Goal: Task Accomplishment & Management: Use online tool/utility

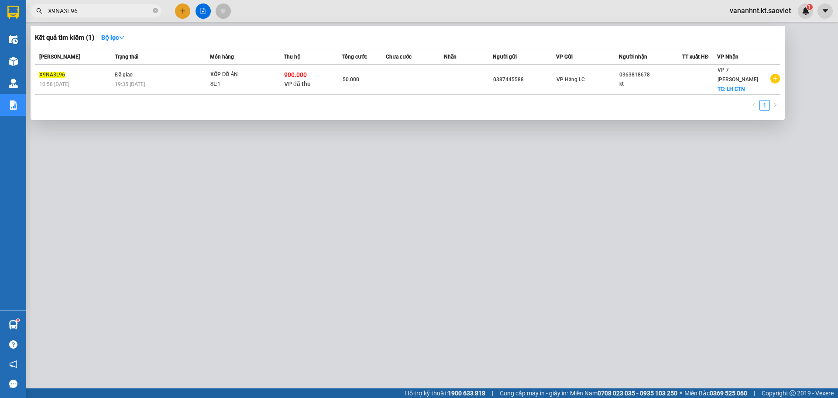
drag, startPoint x: 0, startPoint y: 0, endPoint x: 122, endPoint y: 162, distance: 203.0
click at [122, 162] on div at bounding box center [419, 199] width 838 height 398
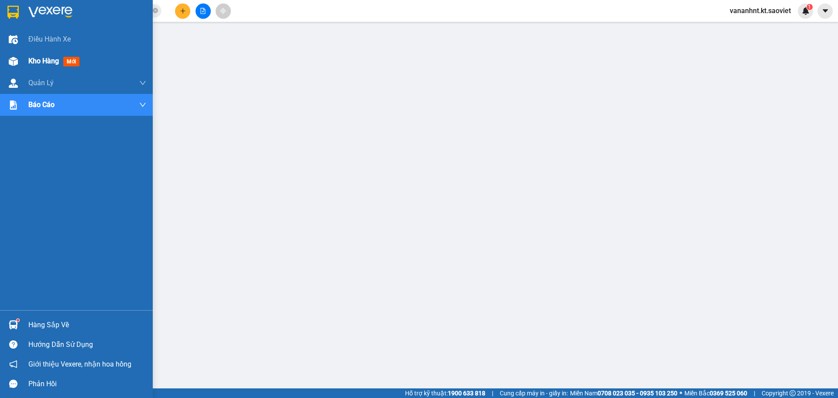
click at [40, 63] on span "Kho hàng" at bounding box center [43, 61] width 31 height 8
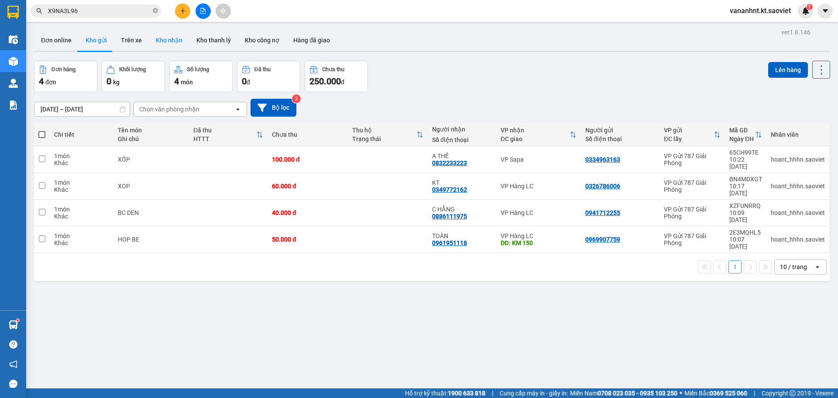
click at [155, 38] on button "Kho nhận" at bounding box center [169, 40] width 41 height 21
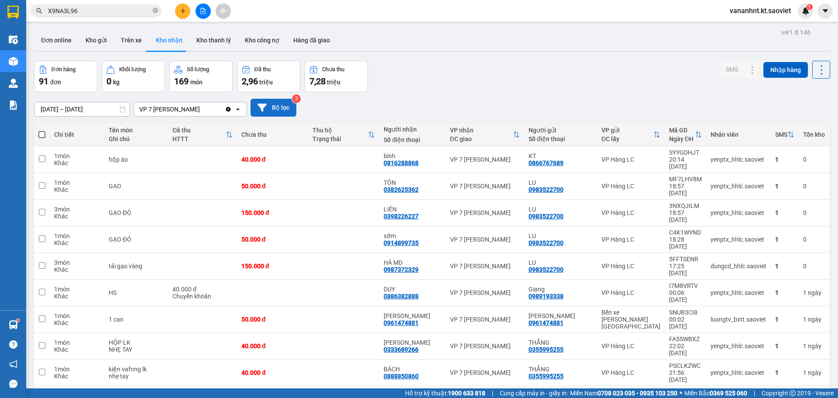
click at [270, 102] on button "Bộ lọc" at bounding box center [274, 108] width 46 height 18
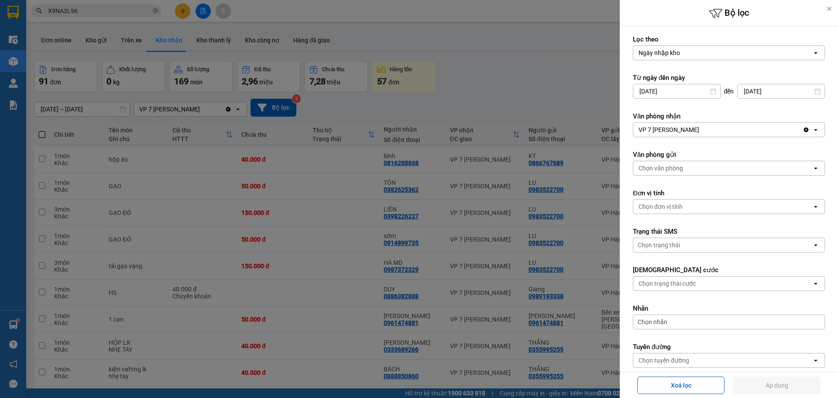
click at [694, 129] on div "VP 7 [PERSON_NAME]" at bounding box center [669, 129] width 61 height 9
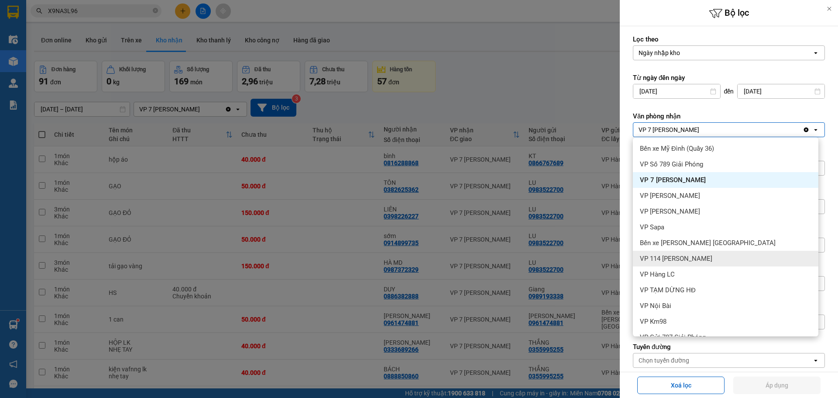
click at [685, 255] on span "VP 114 [PERSON_NAME]" at bounding box center [676, 258] width 72 height 9
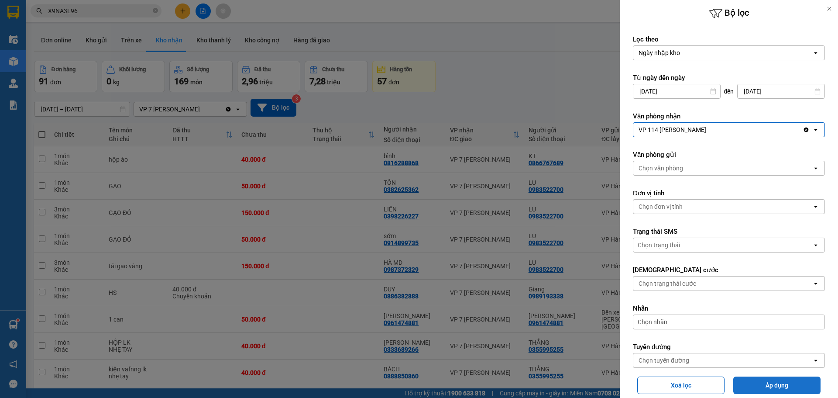
click at [768, 382] on button "Áp dụng" at bounding box center [777, 384] width 87 height 17
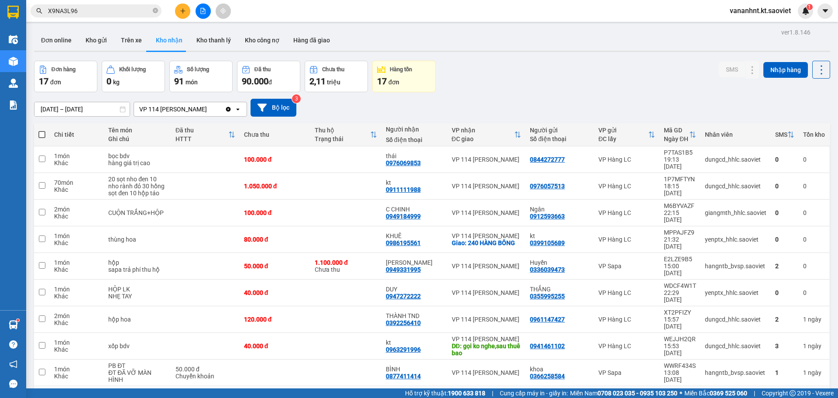
scroll to position [40, 0]
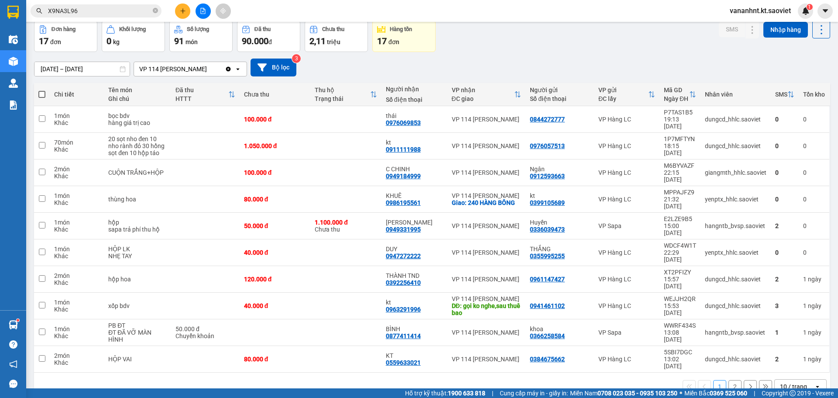
click at [796, 382] on div "10 / trang" at bounding box center [793, 386] width 27 height 9
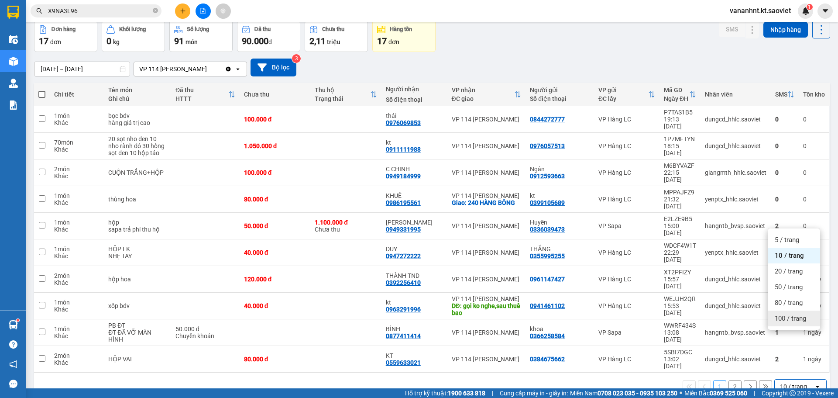
click at [796, 320] on span "100 / trang" at bounding box center [790, 318] width 31 height 9
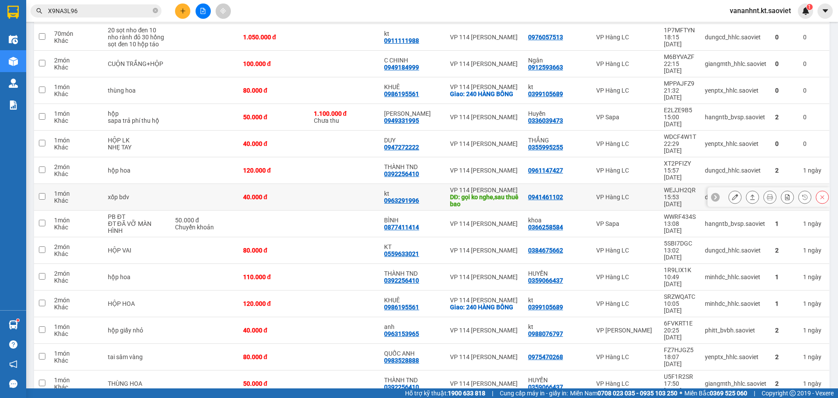
scroll to position [0, 0]
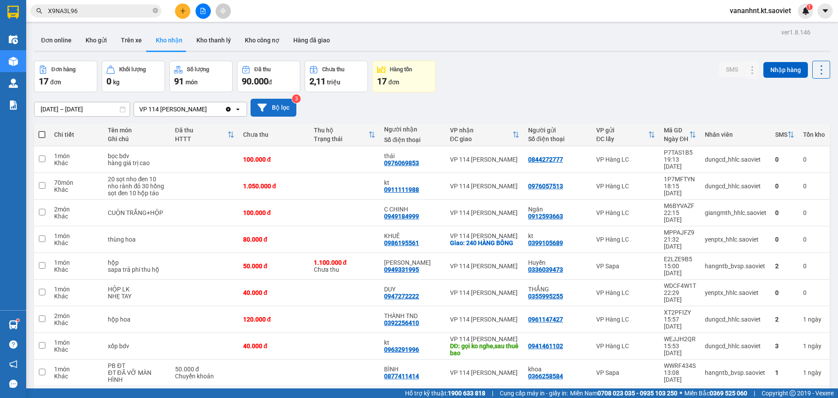
click at [288, 109] on button "Bộ lọc" at bounding box center [274, 108] width 46 height 18
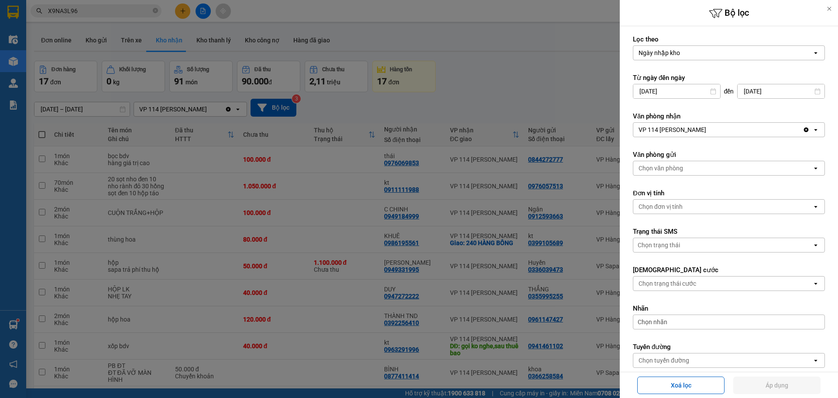
click at [680, 93] on input "[DATE]" at bounding box center [677, 91] width 87 height 14
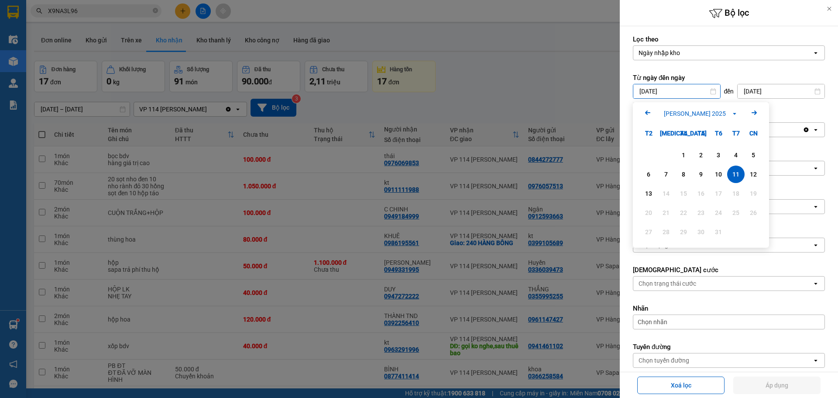
click at [642, 113] on div "Arrow Left [PERSON_NAME] 2025 Arrow Right" at bounding box center [701, 113] width 136 height 22
click at [649, 112] on icon "Previous month." at bounding box center [647, 112] width 5 height 4
click at [650, 154] on div "1" at bounding box center [649, 155] width 12 height 10
type input "[DATE]"
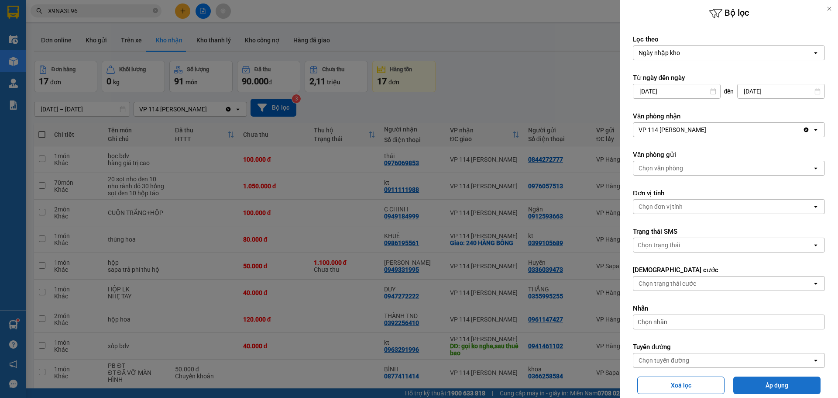
click at [762, 385] on button "Áp dụng" at bounding box center [777, 384] width 87 height 17
type input "[DATE] – [DATE]"
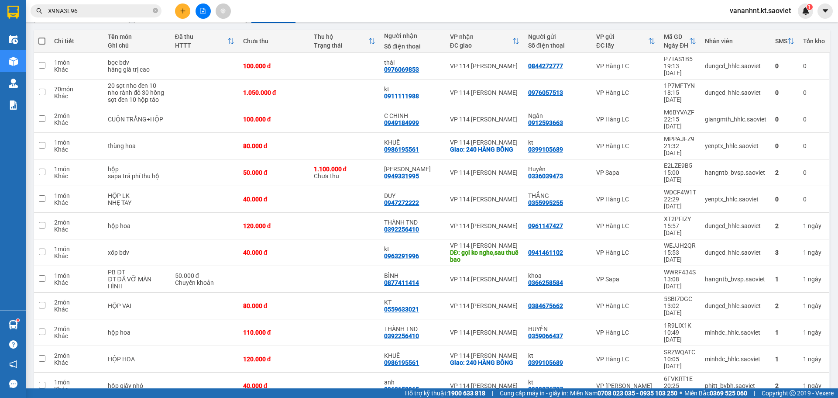
scroll to position [69, 0]
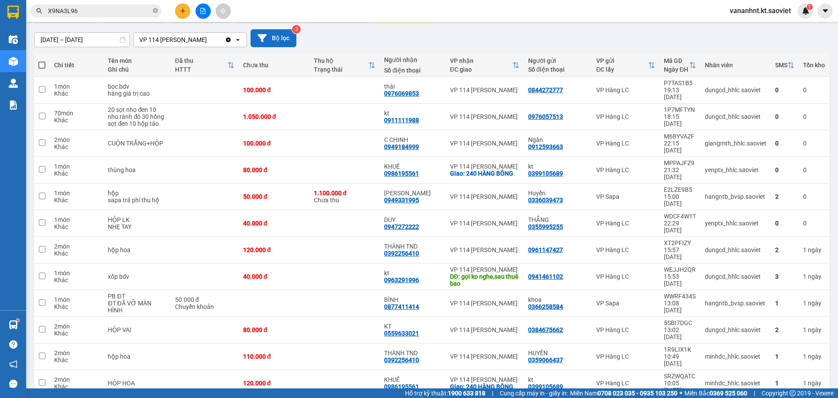
click at [276, 39] on button "Bộ lọc" at bounding box center [274, 38] width 46 height 18
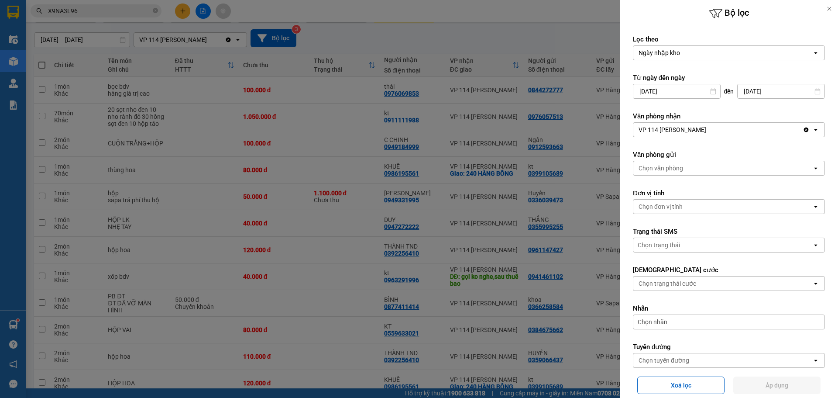
click at [679, 92] on input "[DATE]" at bounding box center [677, 91] width 87 height 14
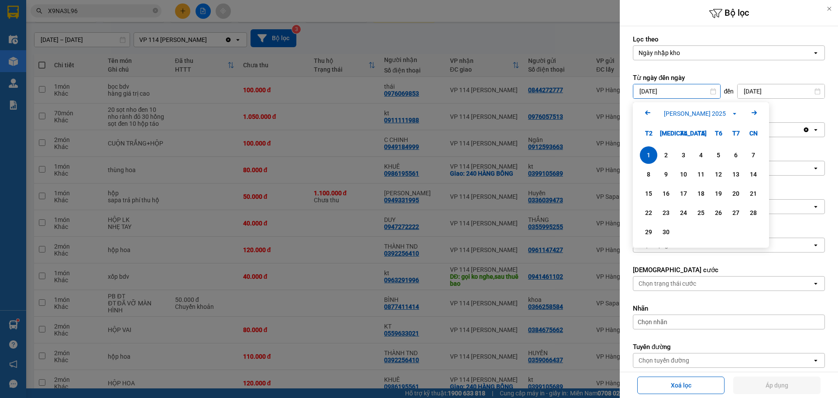
click at [645, 110] on icon "Arrow Left" at bounding box center [648, 112] width 10 height 10
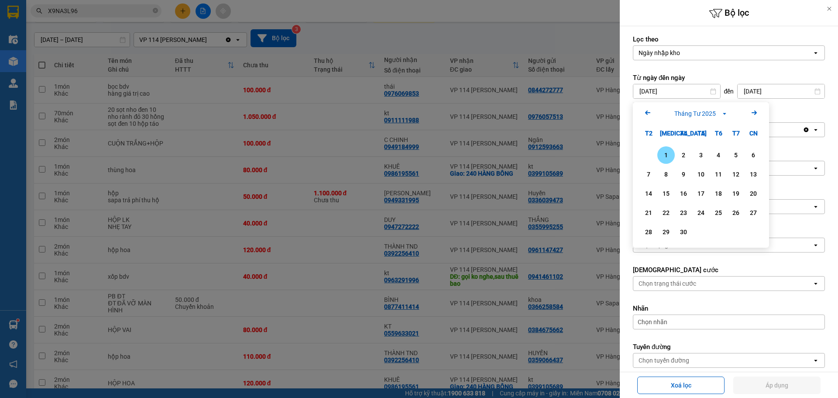
click at [645, 110] on icon "Arrow Left" at bounding box center [648, 112] width 10 height 10
click at [687, 153] on div "1" at bounding box center [684, 155] width 12 height 10
type input "[DATE]"
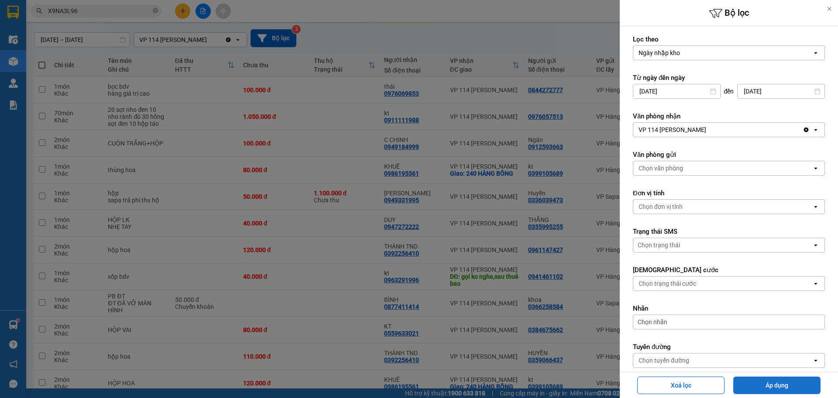
drag, startPoint x: 757, startPoint y: 387, endPoint x: 757, endPoint y: 380, distance: 7.0
click at [757, 385] on button "Áp dụng" at bounding box center [777, 384] width 87 height 17
type input "[DATE] – [DATE]"
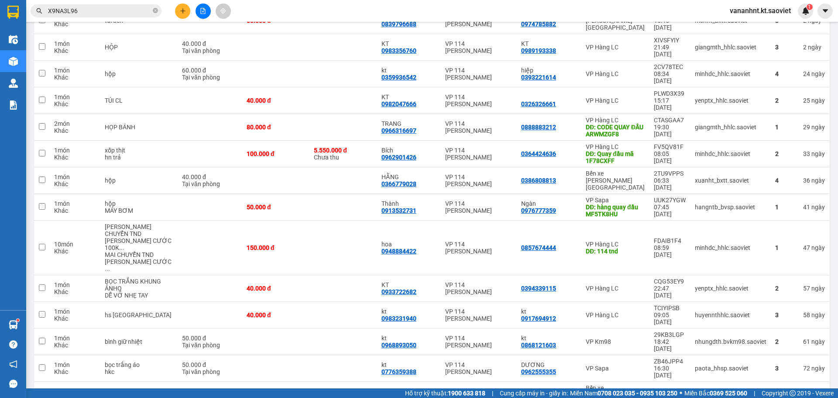
scroll to position [530, 0]
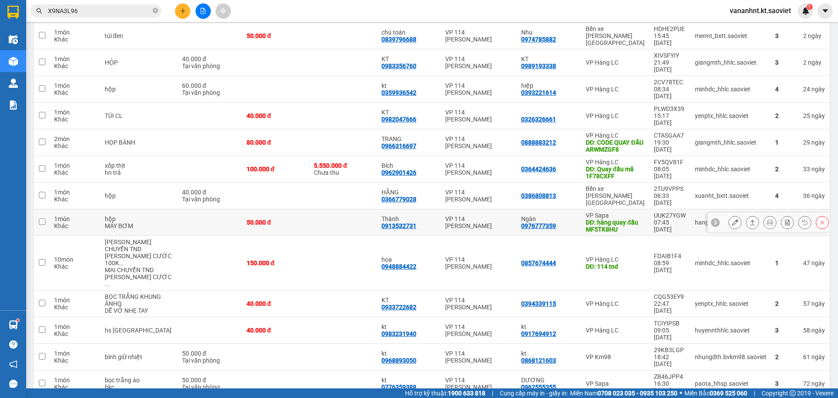
click at [602, 219] on div "DĐ: hàng quay đầu MF5TK8HU" at bounding box center [615, 226] width 59 height 14
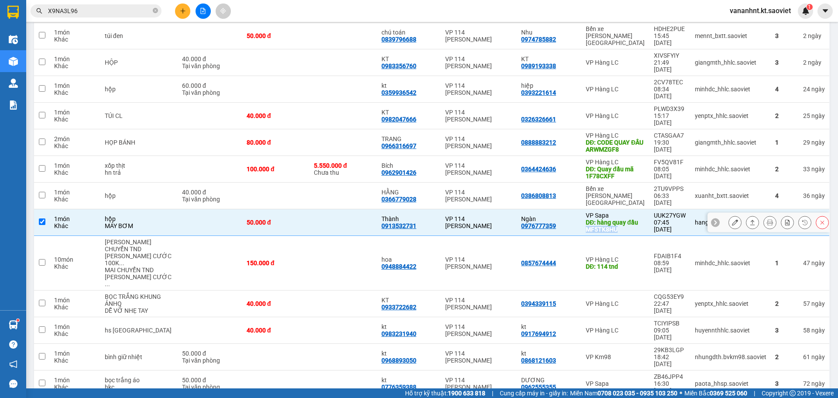
click at [602, 219] on div "DĐ: hàng quay đầu MF5TK8HU" at bounding box center [615, 226] width 59 height 14
checkbox input "false"
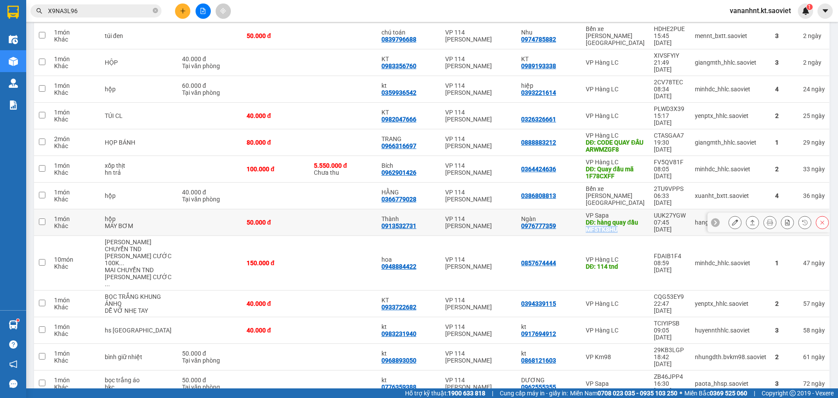
copy div "MF5TK8HU"
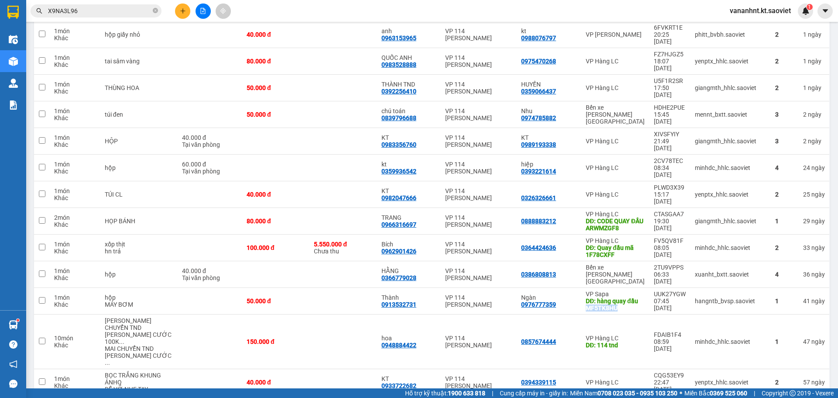
scroll to position [443, 0]
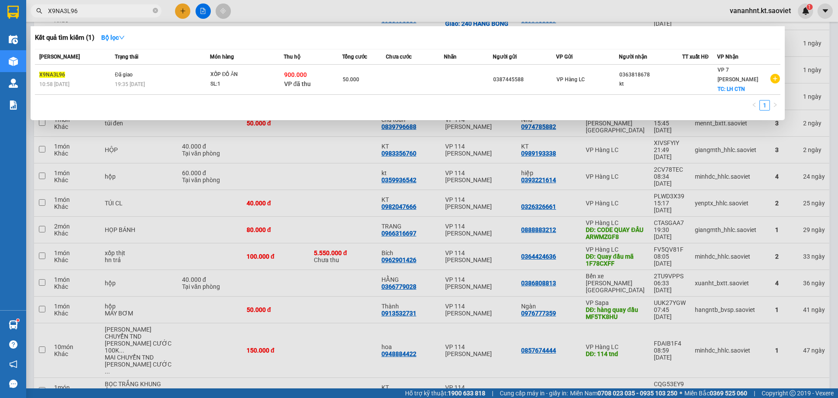
click at [63, 11] on input "X9NA3L96" at bounding box center [99, 11] width 103 height 10
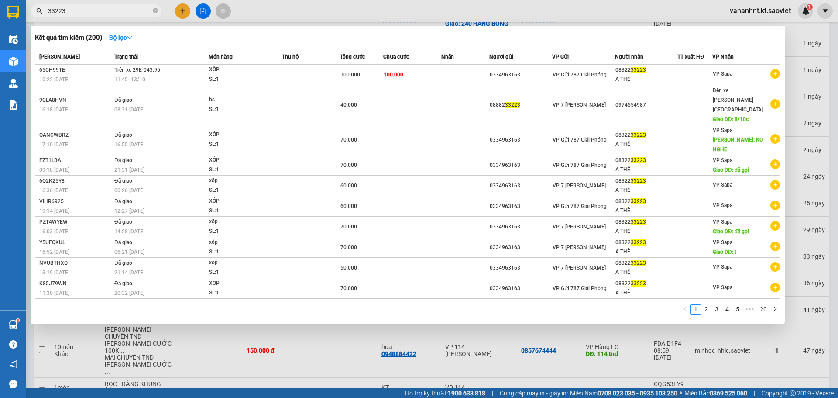
type input "33223"
click at [358, 73] on span "100.000" at bounding box center [351, 75] width 20 height 6
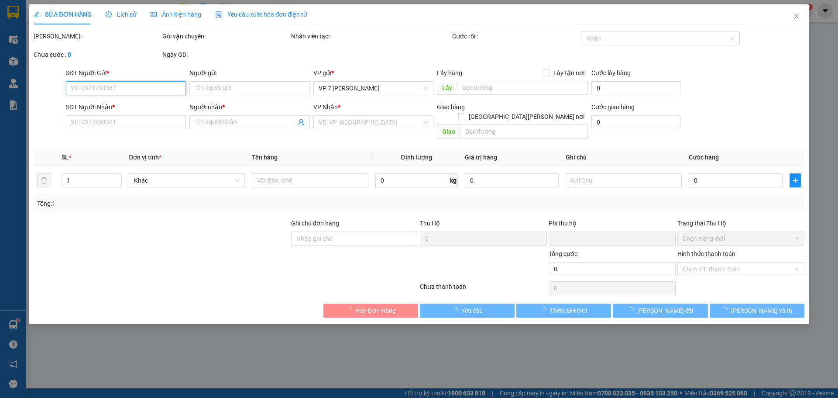
type input "0334963163"
type input "0832233223"
type input "A THẾ"
type input "0"
type input "100.000"
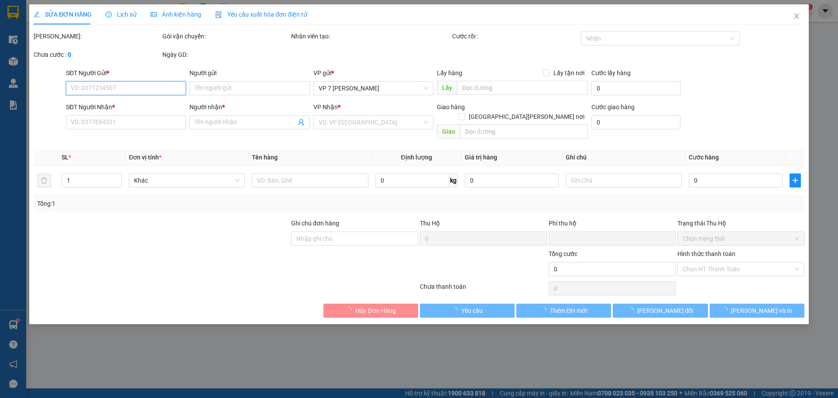
type input "100.000"
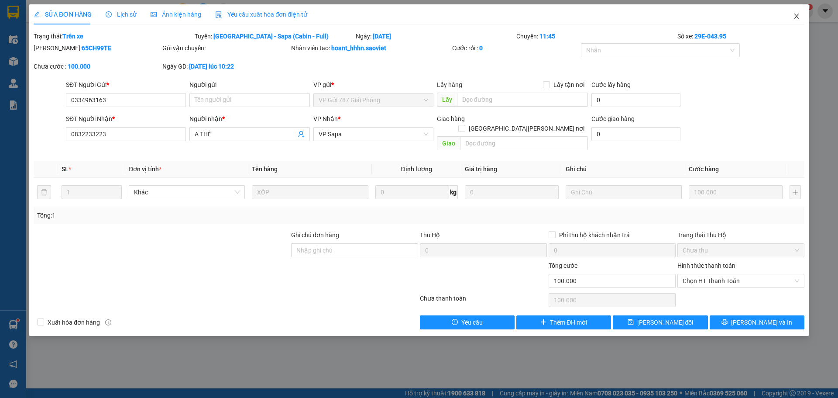
click at [797, 20] on span "Close" at bounding box center [797, 16] width 24 height 24
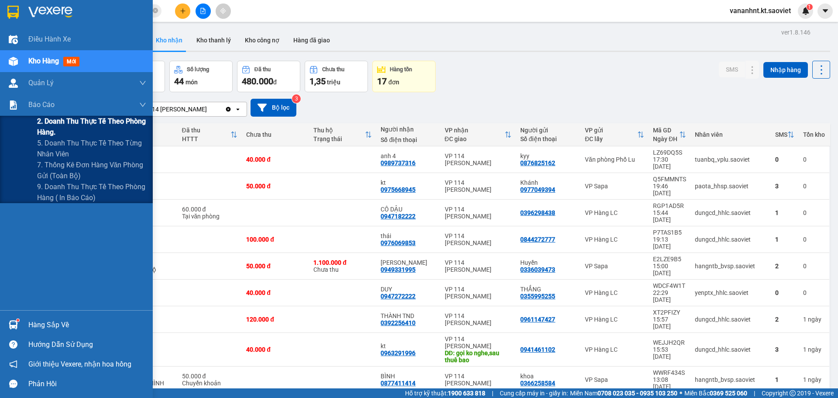
click at [82, 117] on span "2. Doanh thu thực tế theo phòng hàng." at bounding box center [91, 127] width 109 height 22
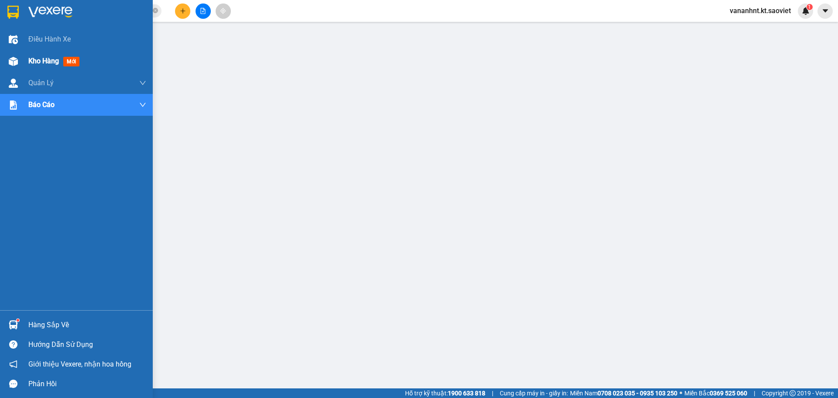
click at [36, 60] on span "Kho hàng" at bounding box center [43, 61] width 31 height 8
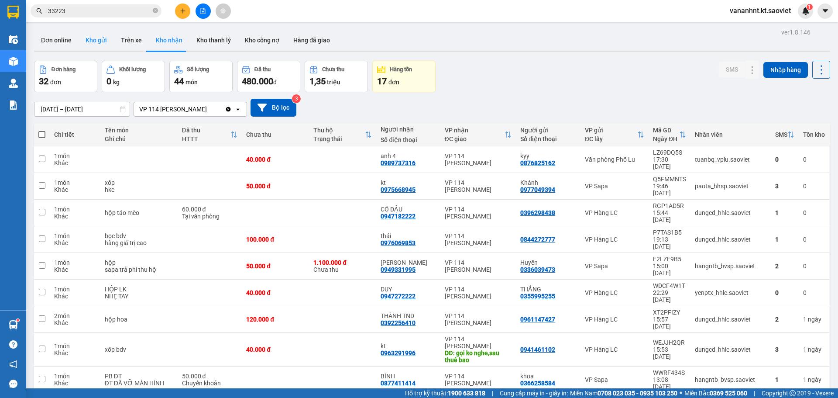
click at [91, 42] on button "Kho gửi" at bounding box center [96, 40] width 35 height 21
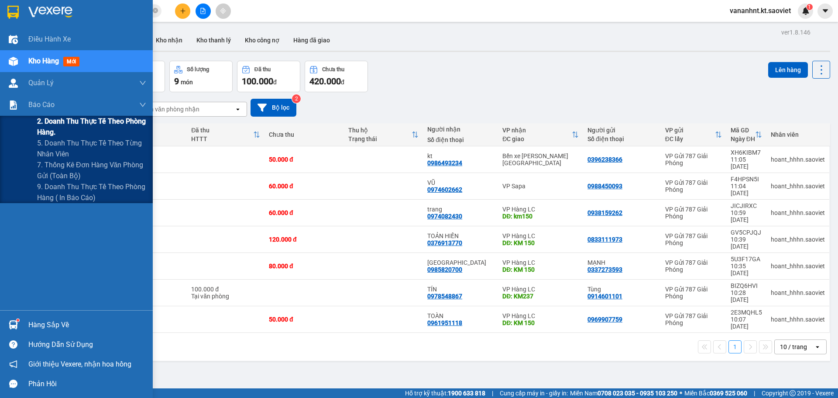
click at [53, 121] on span "2. Doanh thu thực tế theo phòng hàng." at bounding box center [91, 127] width 109 height 22
